Goal: Transaction & Acquisition: Purchase product/service

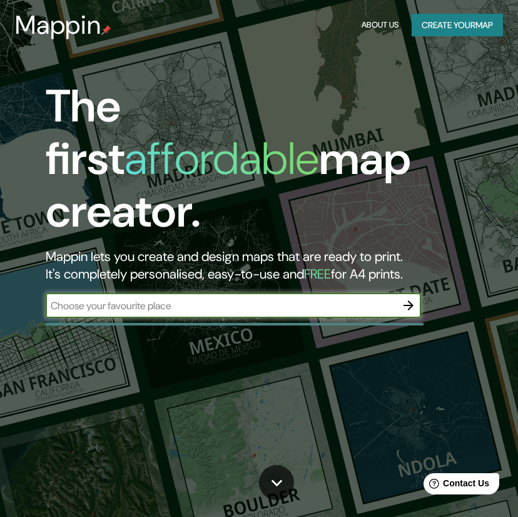
click at [168, 299] on input "text" at bounding box center [221, 306] width 350 height 14
type input "paracas ica"
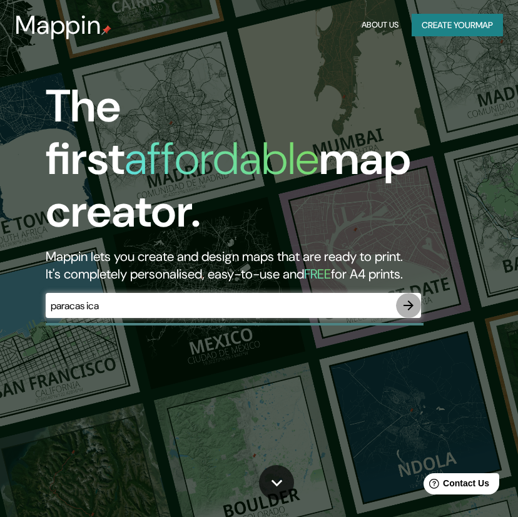
click at [402, 298] on icon "button" at bounding box center [408, 305] width 15 height 15
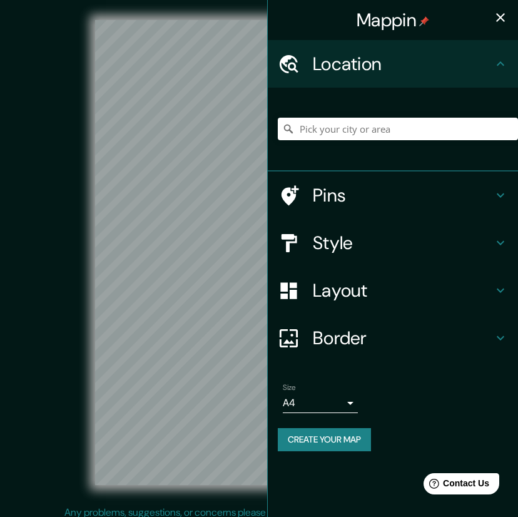
click at [503, 15] on icon "button" at bounding box center [500, 17] width 9 height 9
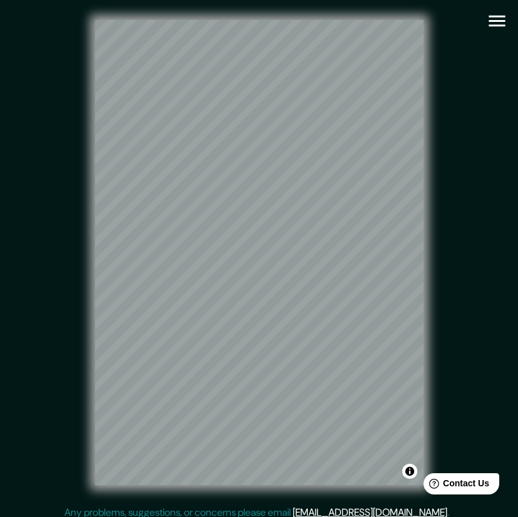
click at [496, 17] on icon "button" at bounding box center [497, 21] width 16 height 11
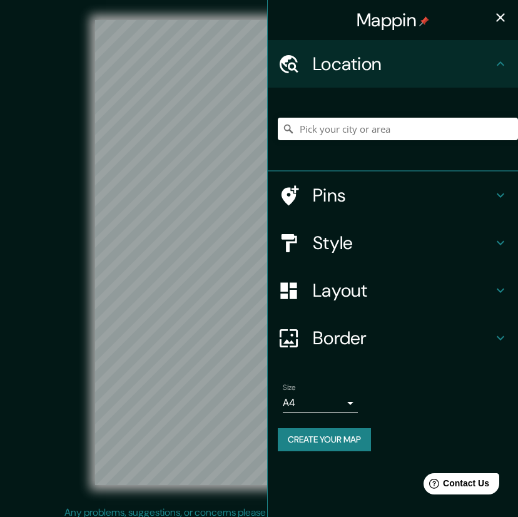
click at [394, 199] on h4 "Pins" at bounding box center [403, 195] width 180 height 23
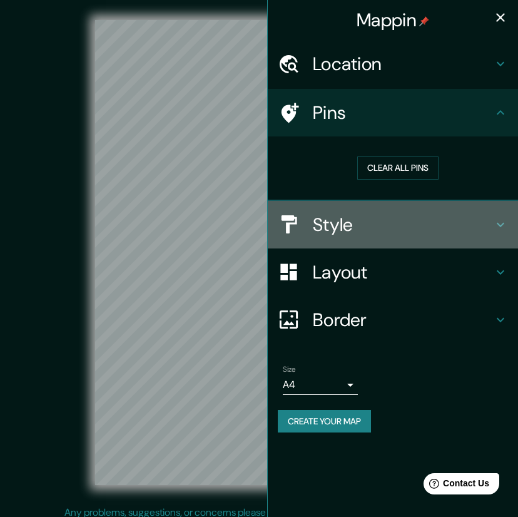
click at [417, 226] on h4 "Style" at bounding box center [403, 224] width 180 height 23
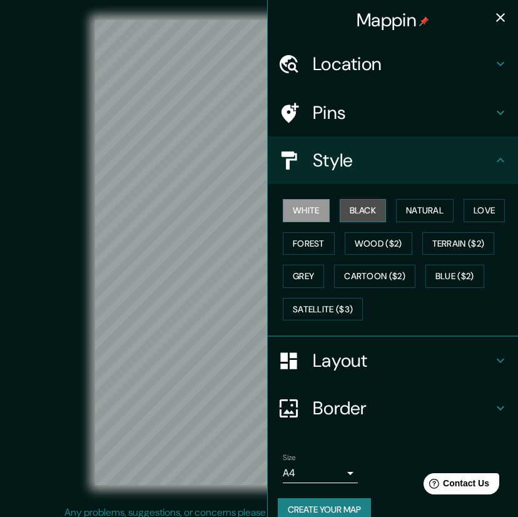
click at [364, 203] on button "Black" at bounding box center [363, 210] width 47 height 23
click at [418, 196] on div "White Black Natural Love Forest Wood ($2) Terrain ($2) Grey Cartoon ($2) Blue (…" at bounding box center [398, 259] width 240 height 131
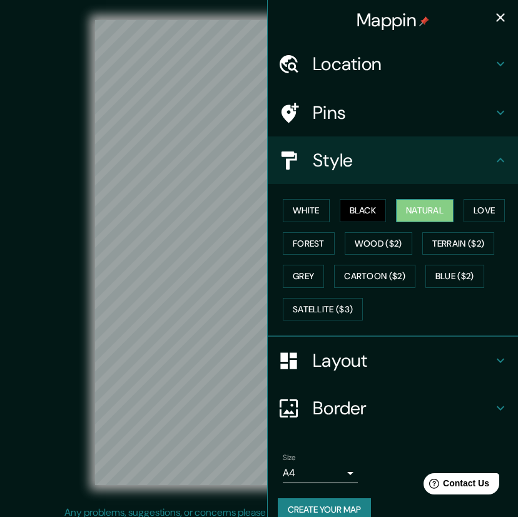
click at [421, 208] on button "Natural" at bounding box center [425, 210] width 58 height 23
click at [471, 202] on button "Love" at bounding box center [484, 210] width 41 height 23
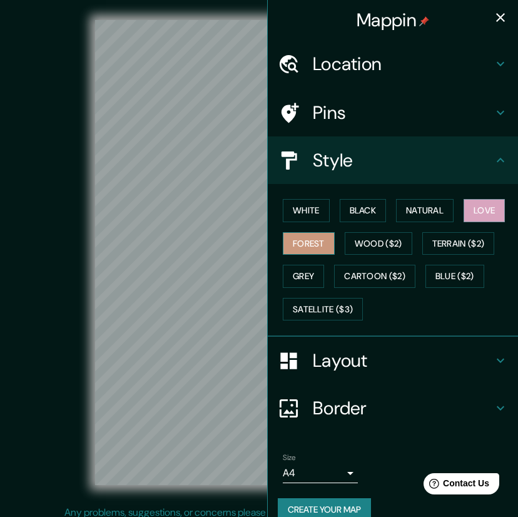
click at [322, 237] on button "Forest" at bounding box center [309, 243] width 52 height 23
click at [303, 274] on button "Grey" at bounding box center [303, 276] width 41 height 23
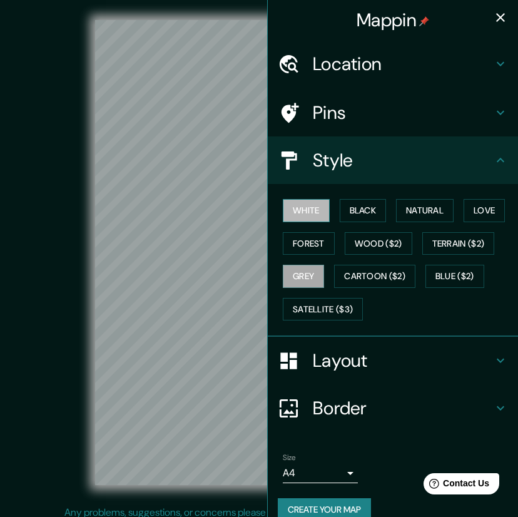
click at [293, 215] on button "White" at bounding box center [306, 210] width 47 height 23
click at [444, 167] on h4 "Style" at bounding box center [403, 160] width 180 height 23
click at [493, 161] on icon at bounding box center [500, 160] width 15 height 15
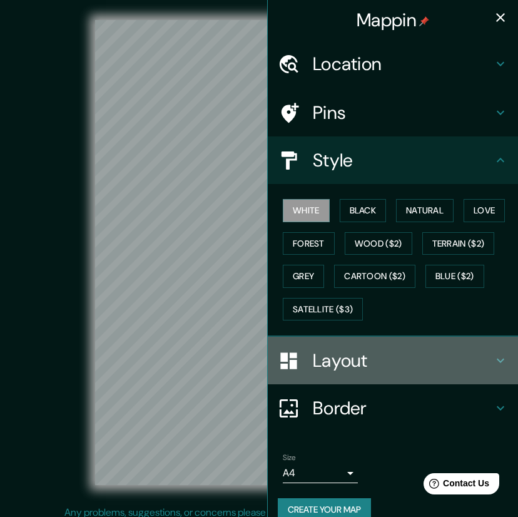
click at [444, 345] on div "Layout" at bounding box center [393, 361] width 250 height 48
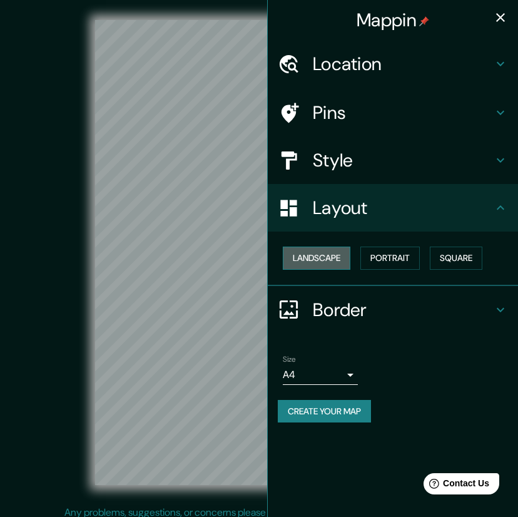
click at [315, 261] on button "Landscape" at bounding box center [317, 258] width 68 height 23
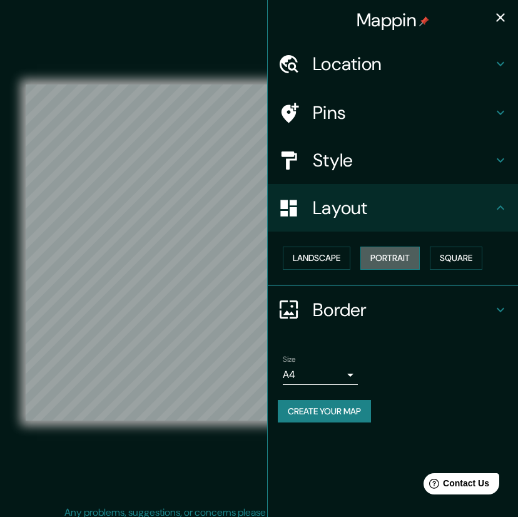
click at [404, 251] on button "Portrait" at bounding box center [389, 258] width 59 height 23
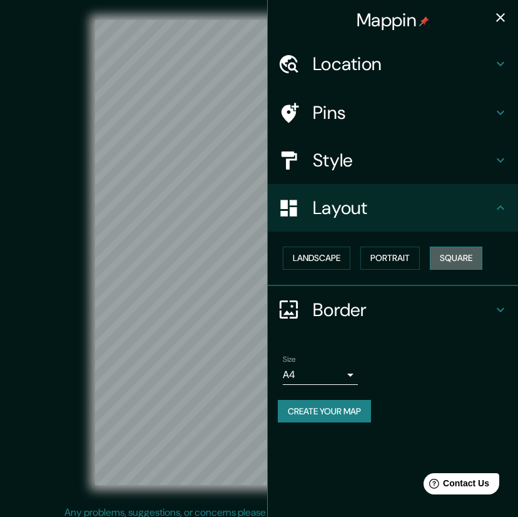
click at [476, 255] on button "Square" at bounding box center [456, 258] width 53 height 23
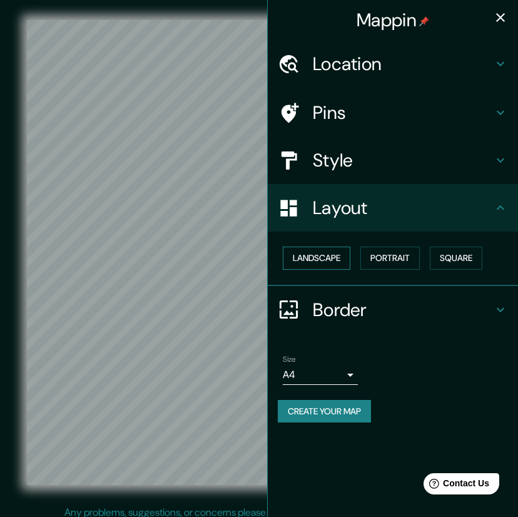
click at [305, 261] on button "Landscape" at bounding box center [317, 258] width 68 height 23
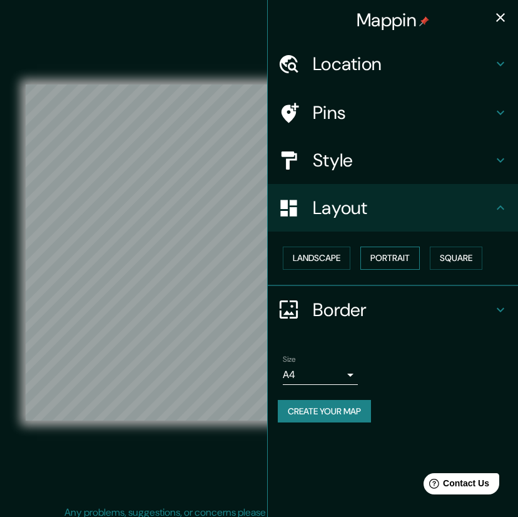
click at [403, 255] on button "Portrait" at bounding box center [389, 258] width 59 height 23
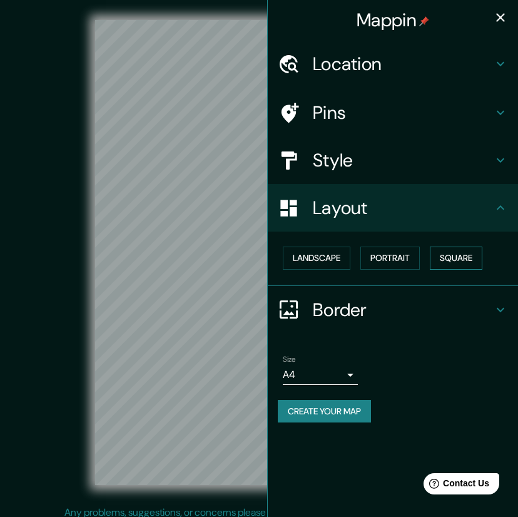
click at [442, 261] on button "Square" at bounding box center [456, 258] width 53 height 23
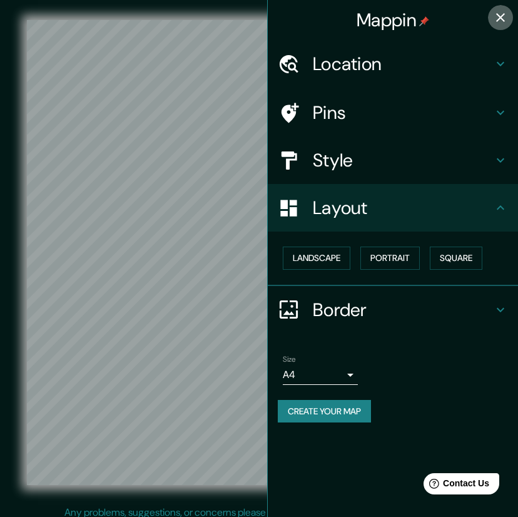
click at [498, 21] on icon "button" at bounding box center [500, 17] width 9 height 9
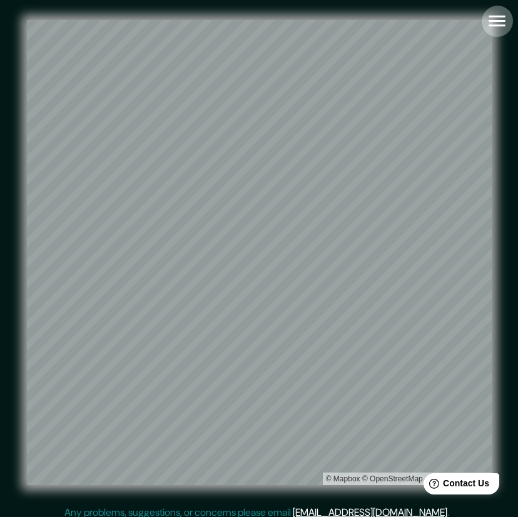
click at [501, 13] on icon "button" at bounding box center [497, 21] width 22 height 22
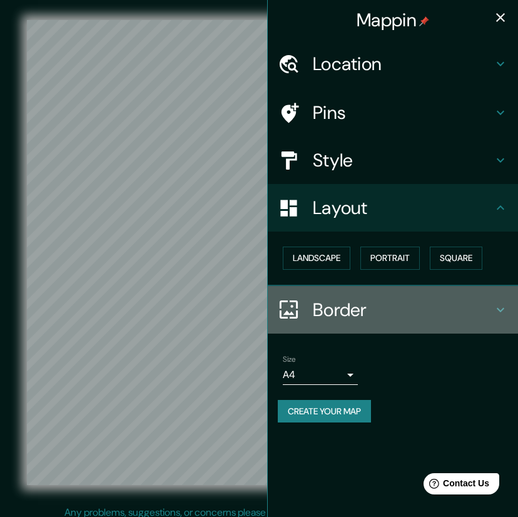
click at [414, 309] on h4 "Border" at bounding box center [403, 310] width 180 height 23
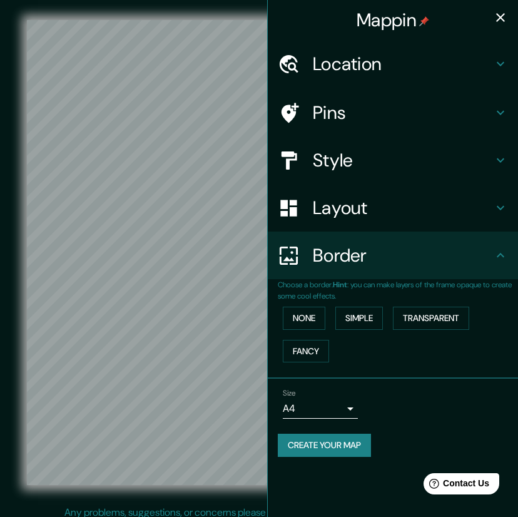
click at [346, 406] on body "Mappin Location Pins Style Layout Border Choose a border. Hint : you can make l…" at bounding box center [259, 258] width 518 height 517
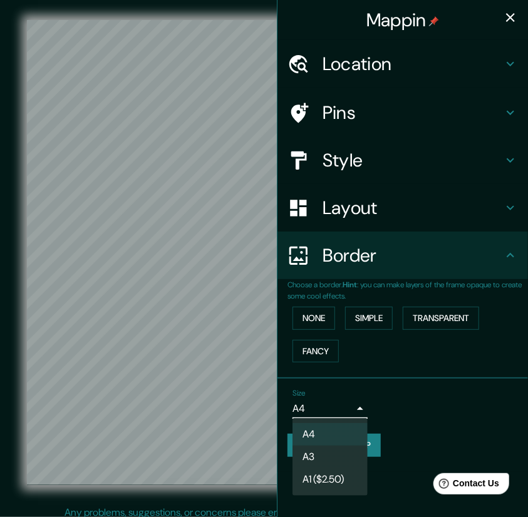
click at [350, 446] on li "A3" at bounding box center [329, 457] width 75 height 23
type input "a4"
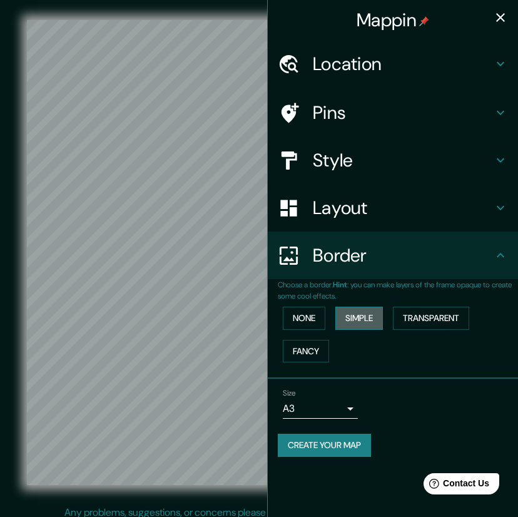
click at [362, 321] on button "Simple" at bounding box center [359, 318] width 48 height 23
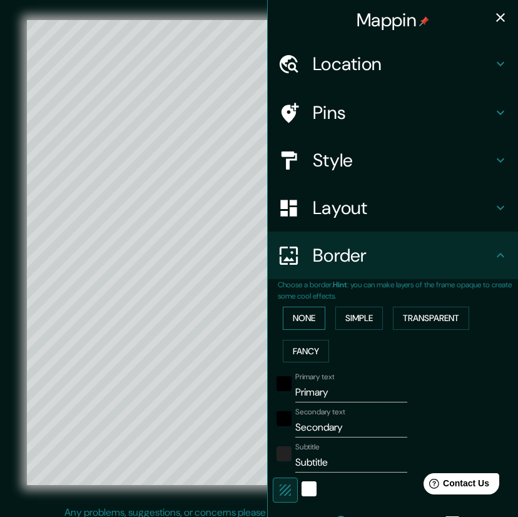
click at [300, 322] on button "None" at bounding box center [304, 318] width 43 height 23
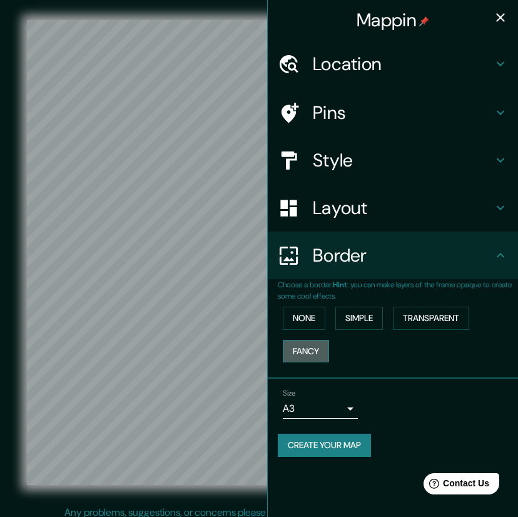
click at [325, 356] on button "Fancy" at bounding box center [306, 351] width 46 height 23
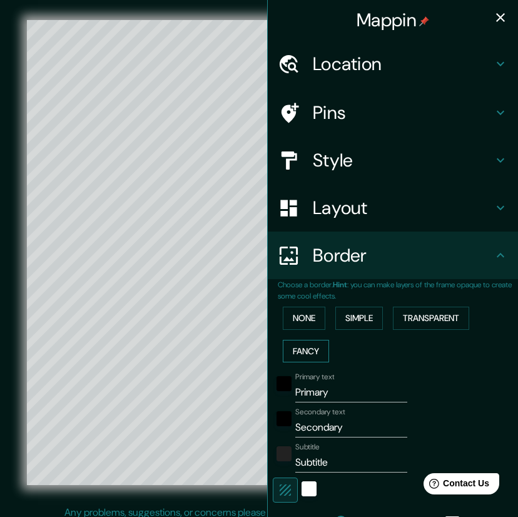
click at [312, 353] on button "Fancy" at bounding box center [306, 351] width 46 height 23
type input "297"
type input "59"
type input "30"
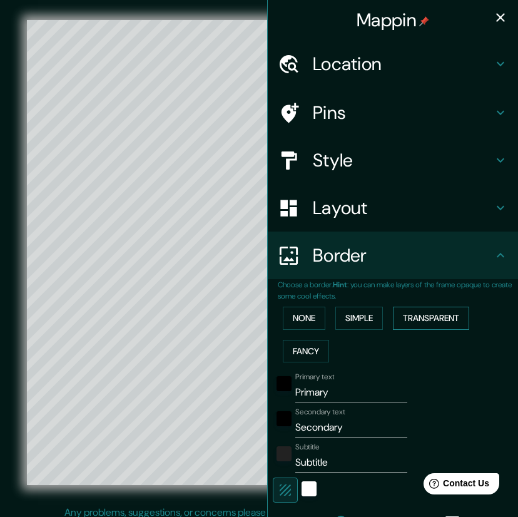
click at [428, 326] on button "Transparent" at bounding box center [431, 318] width 76 height 23
click at [305, 320] on button "None" at bounding box center [304, 318] width 43 height 23
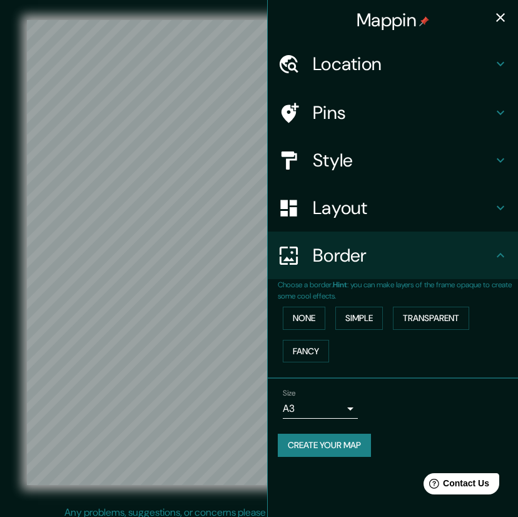
click at [506, 14] on icon "button" at bounding box center [500, 17] width 15 height 15
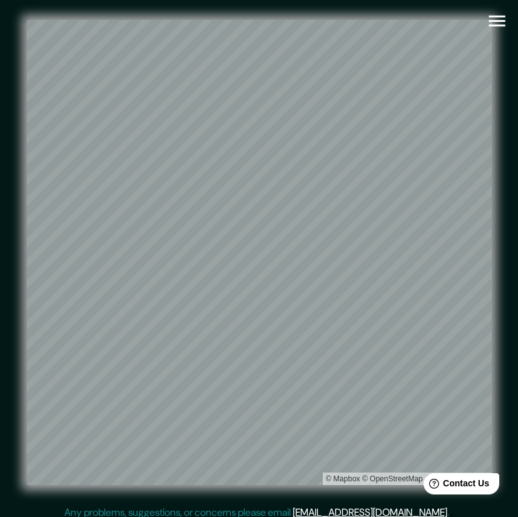
click at [494, 27] on icon "button" at bounding box center [497, 21] width 22 height 22
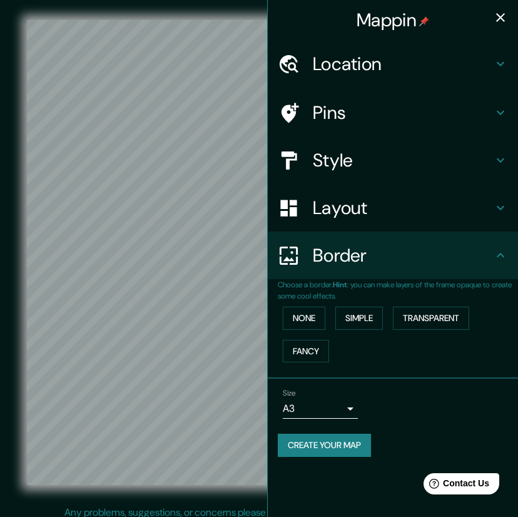
click at [370, 210] on h4 "Layout" at bounding box center [403, 208] width 180 height 23
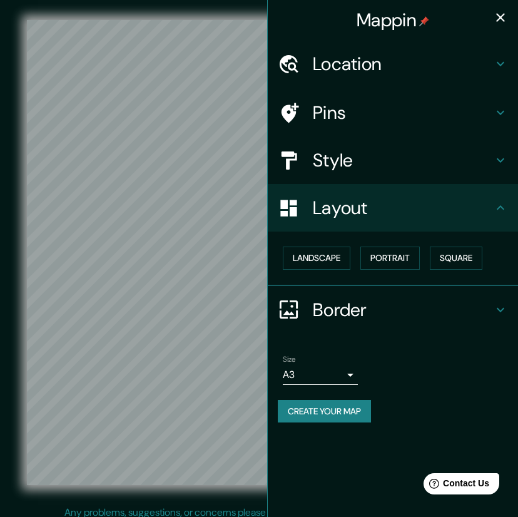
click at [370, 175] on div "Style" at bounding box center [393, 160] width 250 height 48
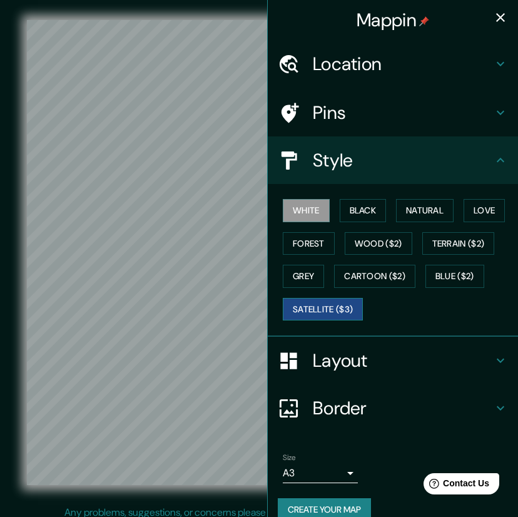
click at [332, 307] on button "Satellite ($3)" at bounding box center [323, 309] width 80 height 23
click at [493, 21] on icon "button" at bounding box center [500, 17] width 15 height 15
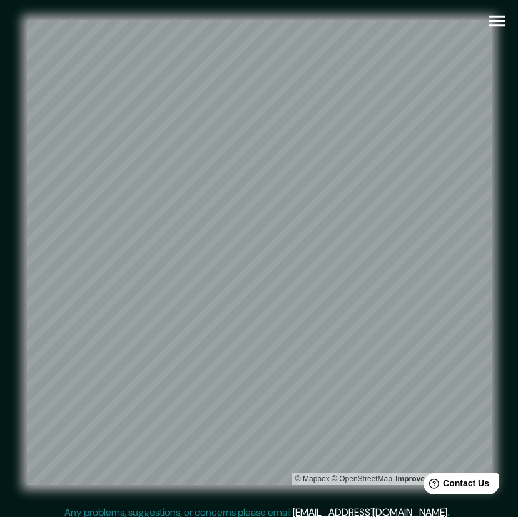
click at [495, 29] on icon "button" at bounding box center [497, 21] width 22 height 22
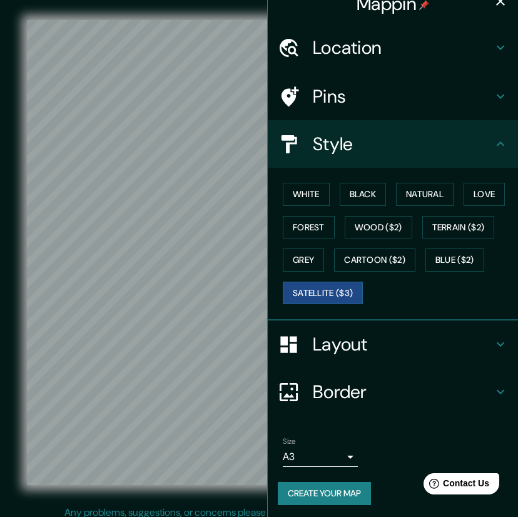
scroll to position [18, 0]
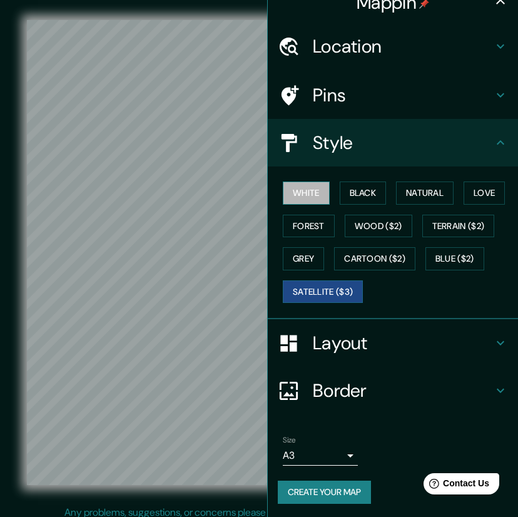
click at [307, 192] on button "White" at bounding box center [306, 192] width 47 height 23
click at [317, 292] on button "Satellite ($3)" at bounding box center [323, 291] width 80 height 23
click at [493, 5] on icon "button" at bounding box center [500, -1] width 15 height 15
